Goal: Task Accomplishment & Management: Manage account settings

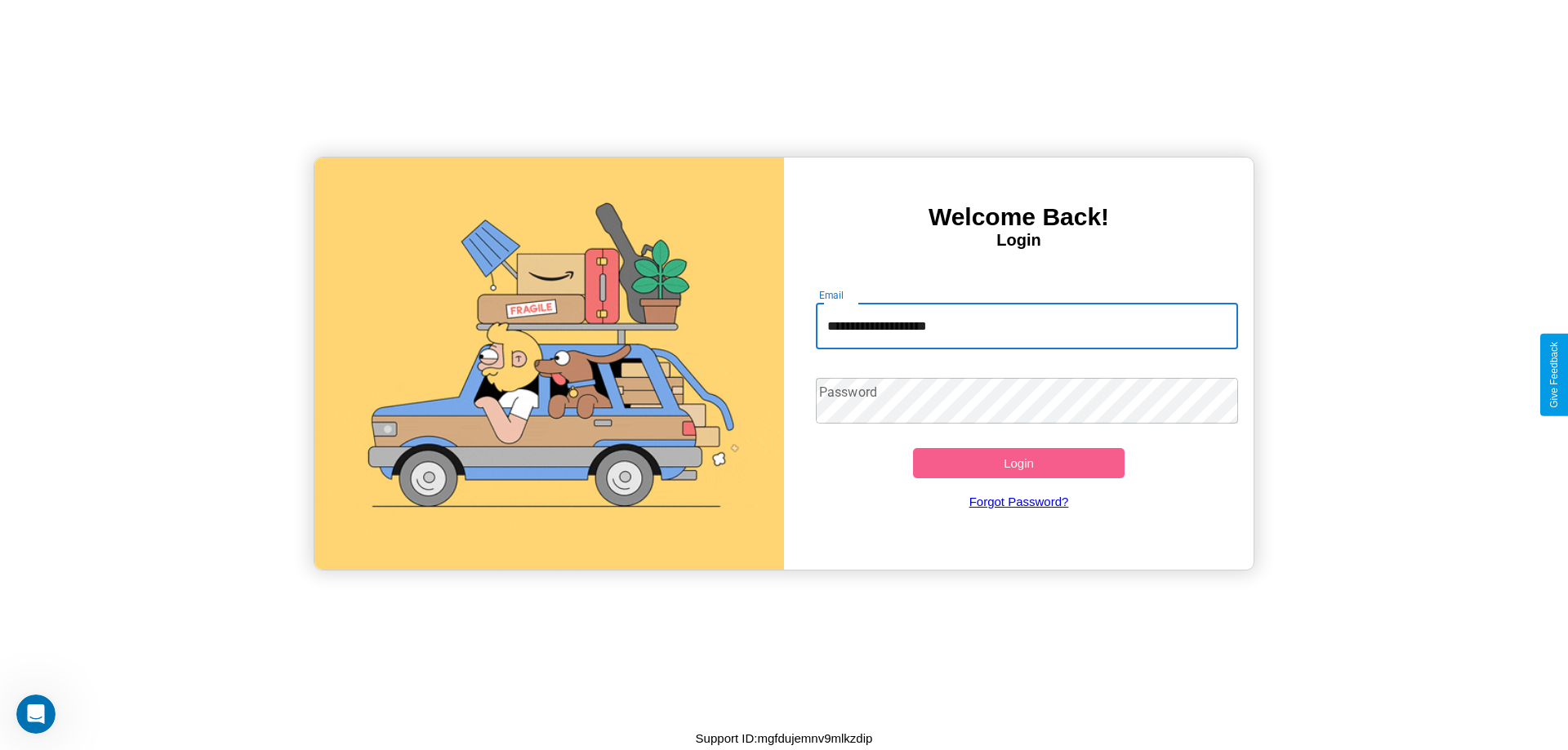
type input "**********"
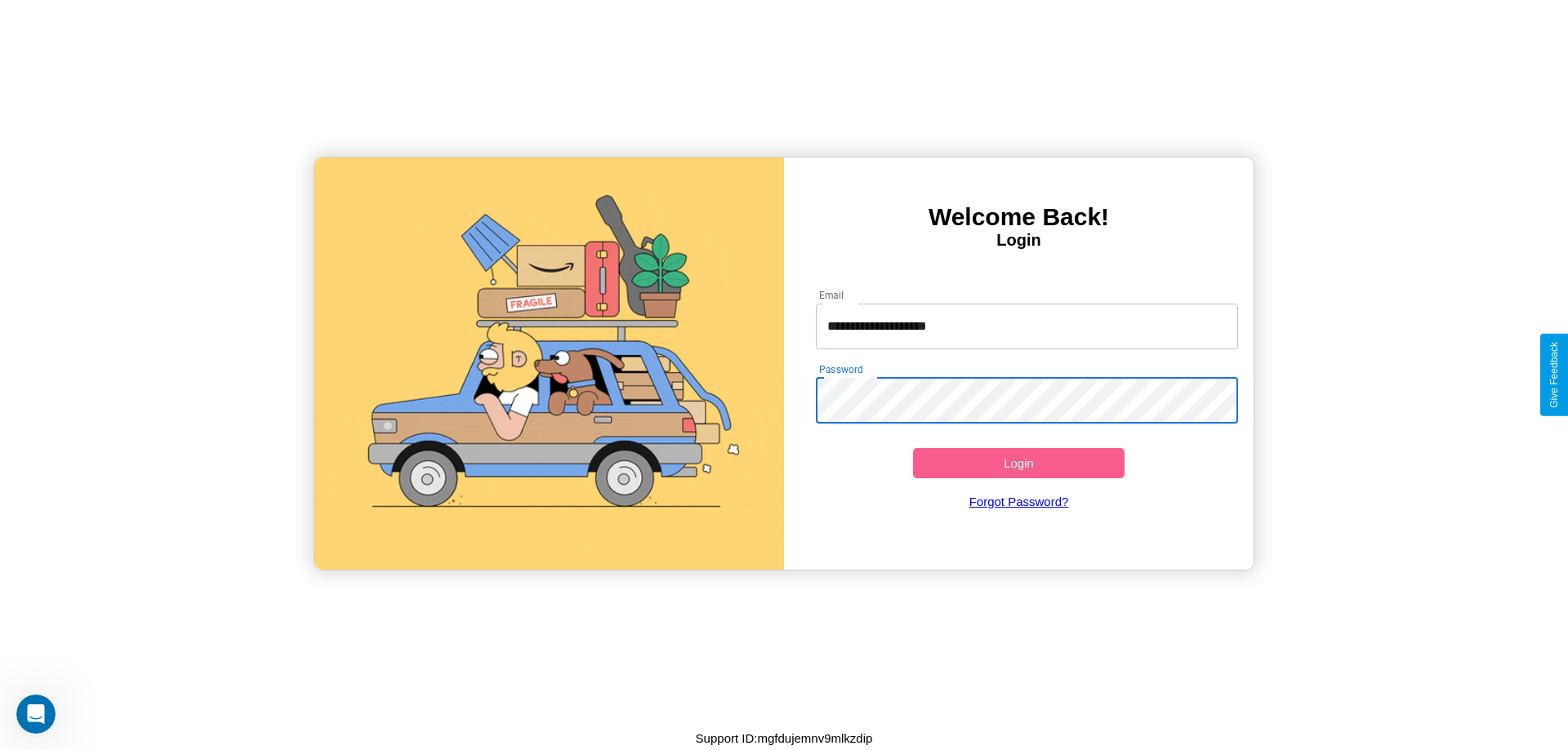
click at [1019, 463] on button "Login" at bounding box center [1019, 463] width 211 height 31
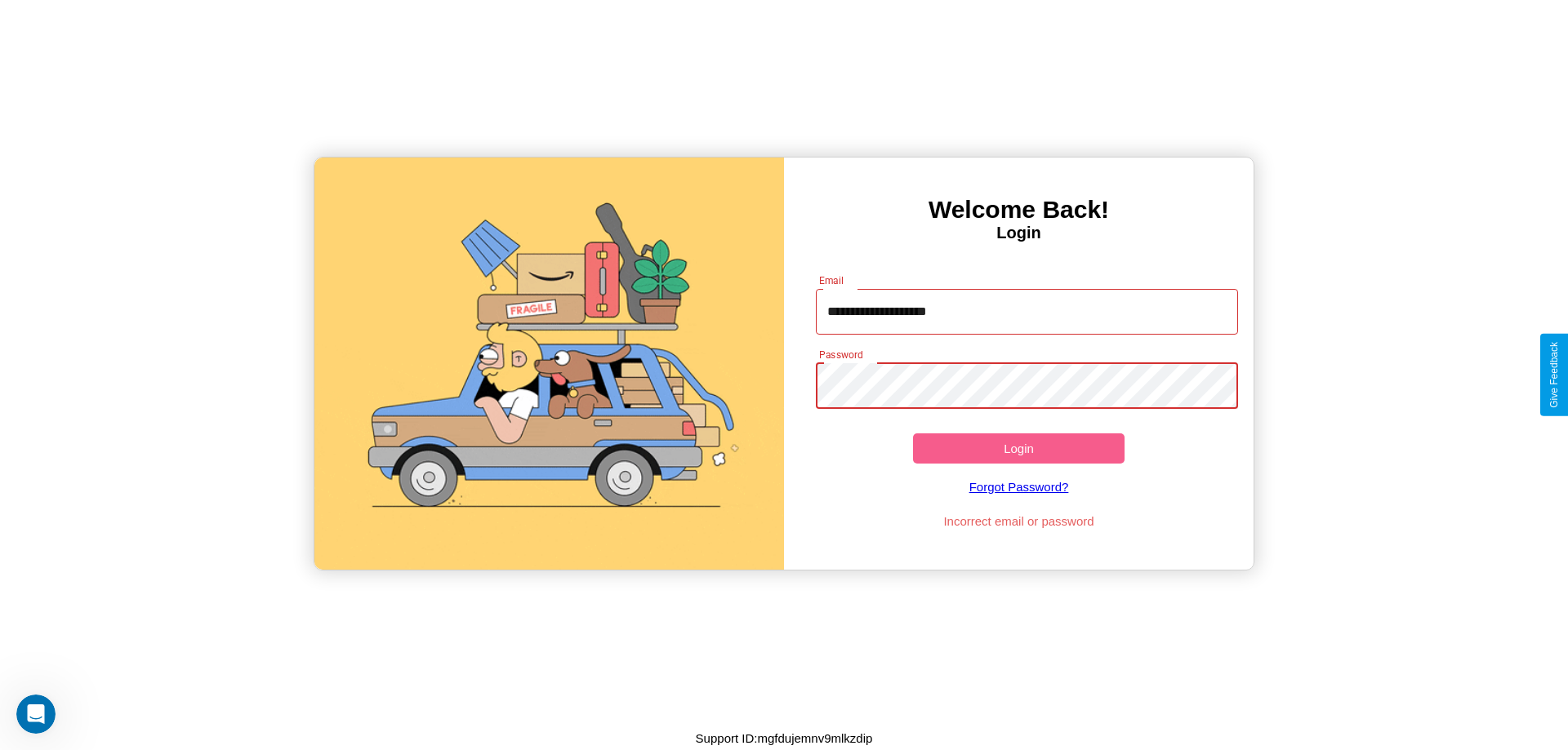
click at [1019, 448] on button "Login" at bounding box center [1019, 449] width 211 height 31
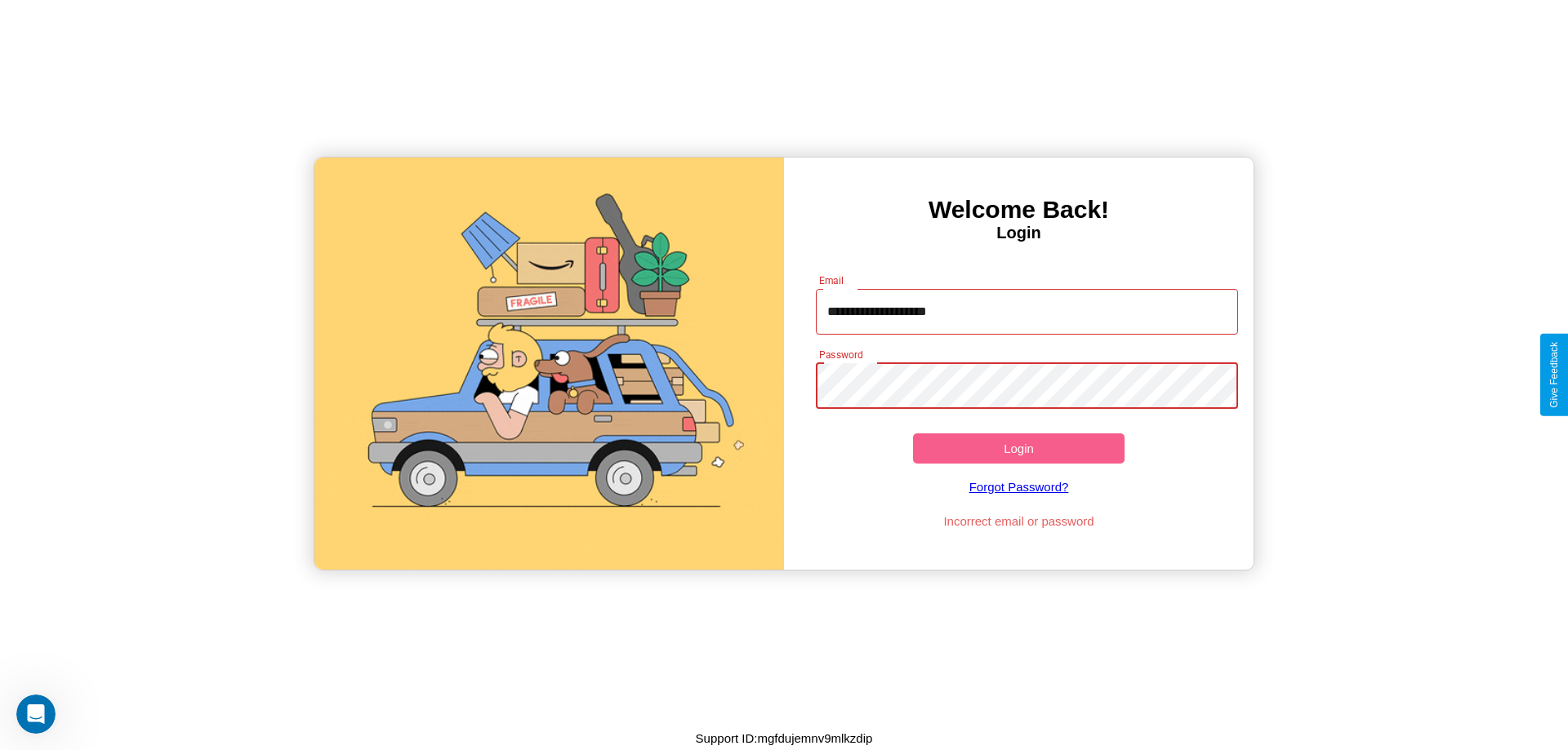
click at [1019, 448] on button "Login" at bounding box center [1019, 449] width 211 height 31
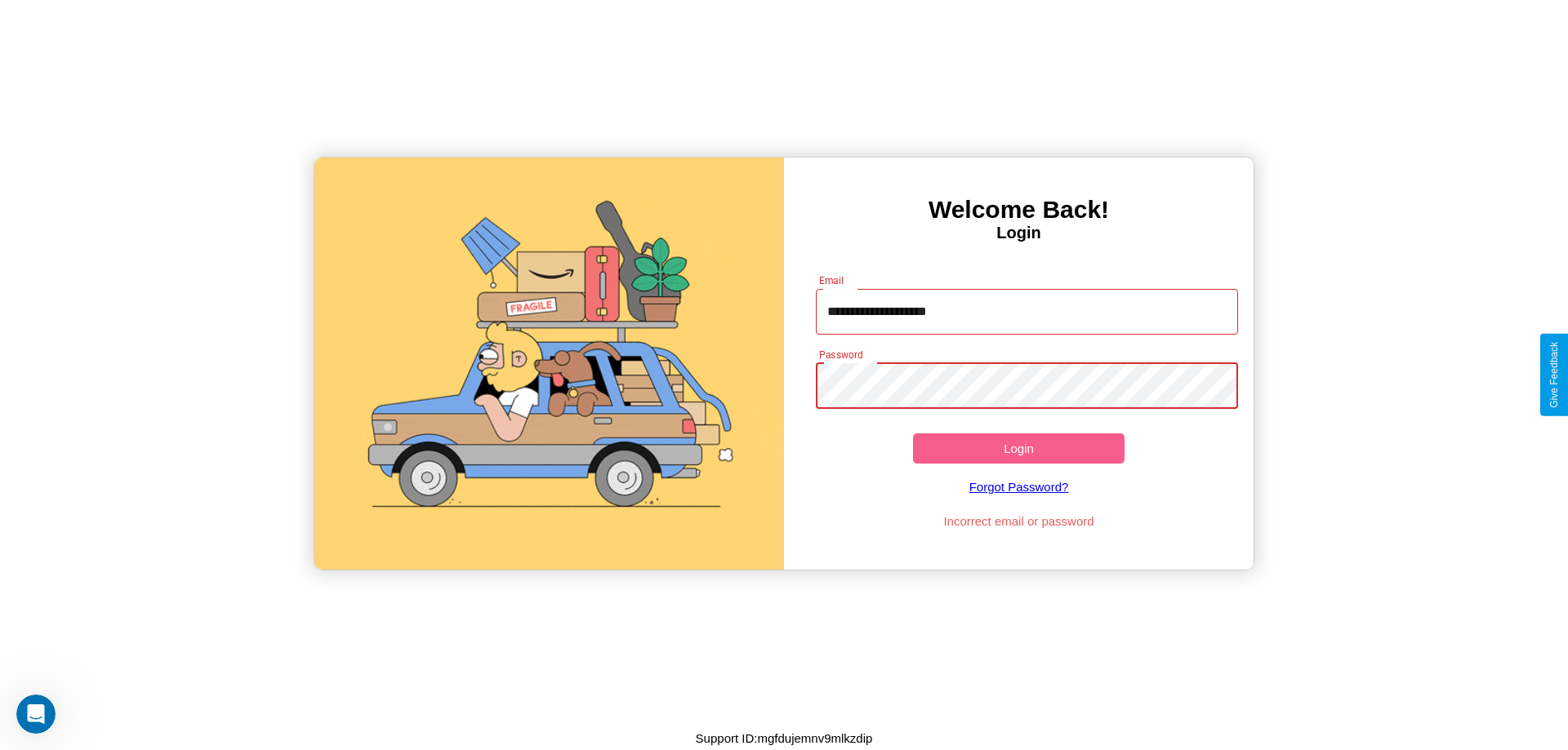
click at [1019, 448] on button "Login" at bounding box center [1019, 449] width 211 height 31
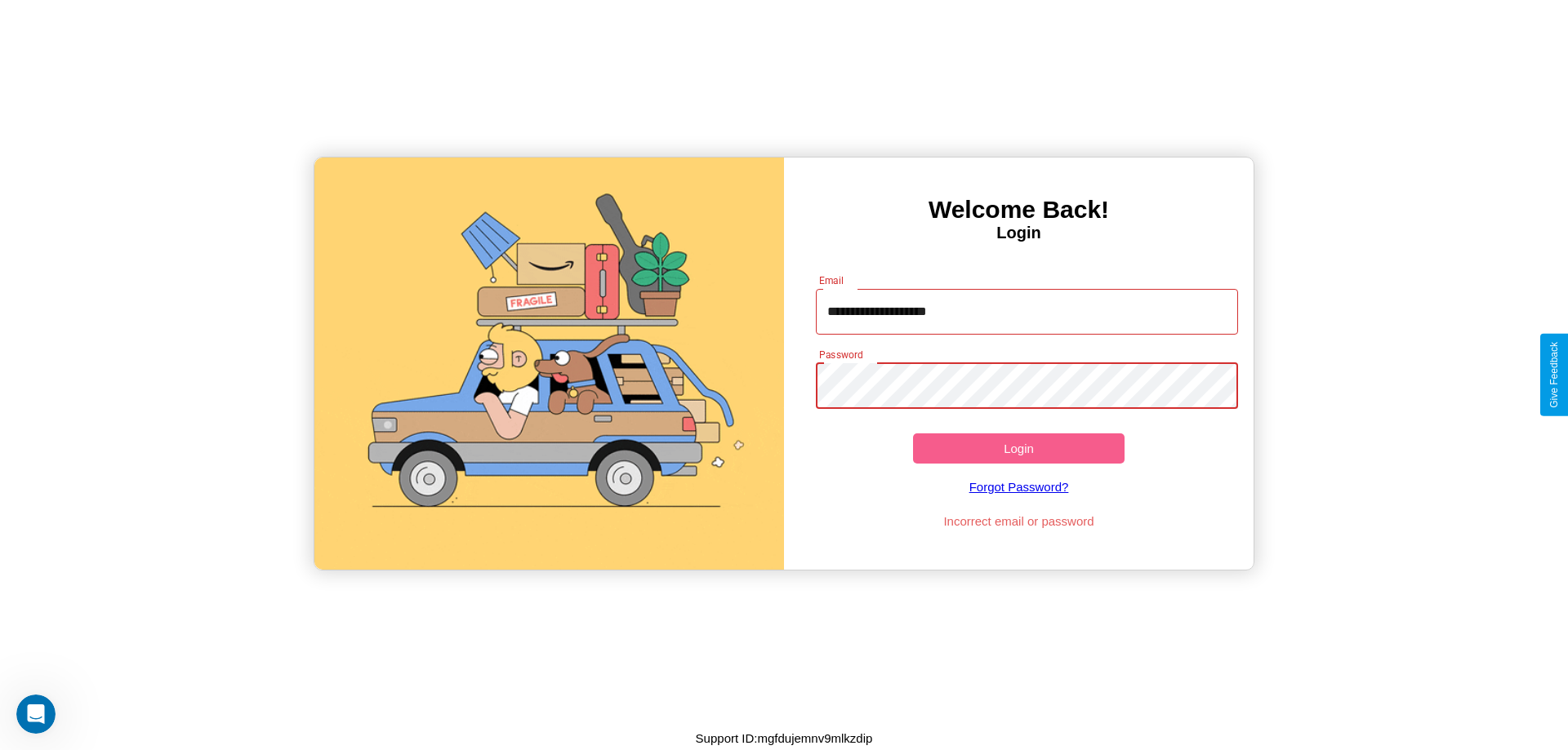
click at [1019, 448] on button "Login" at bounding box center [1019, 449] width 211 height 31
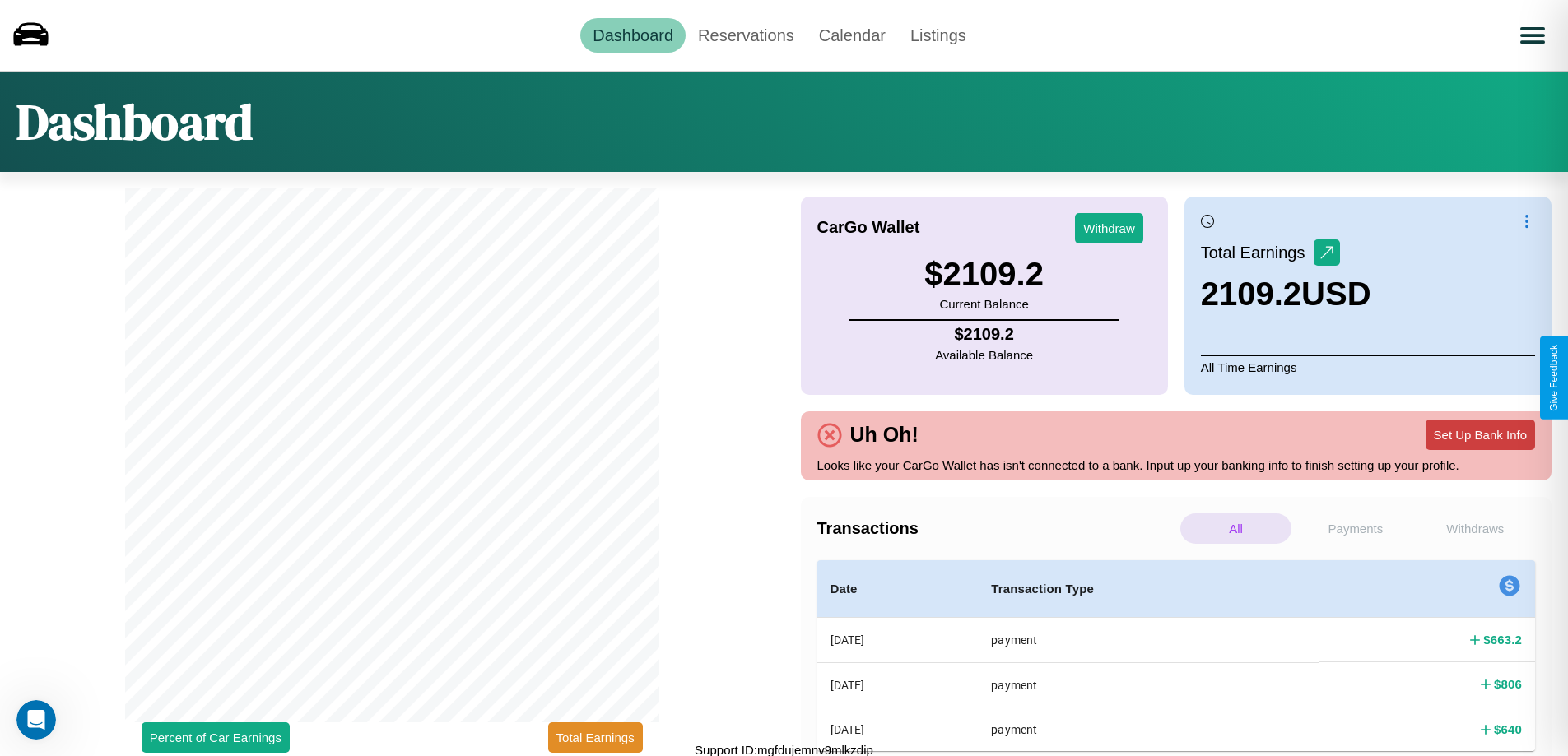
click at [1480, 435] on button "Set Up Bank Info" at bounding box center [1481, 435] width 109 height 31
